Goal: Navigation & Orientation: Find specific page/section

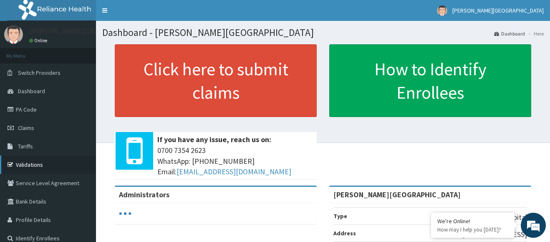
click at [27, 169] on link "Validations" at bounding box center [48, 164] width 96 height 18
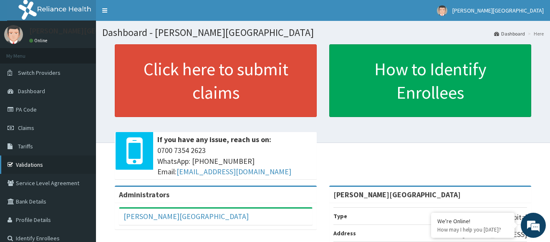
click at [34, 166] on link "Validations" at bounding box center [48, 164] width 96 height 18
